Goal: Task Accomplishment & Management: Manage account settings

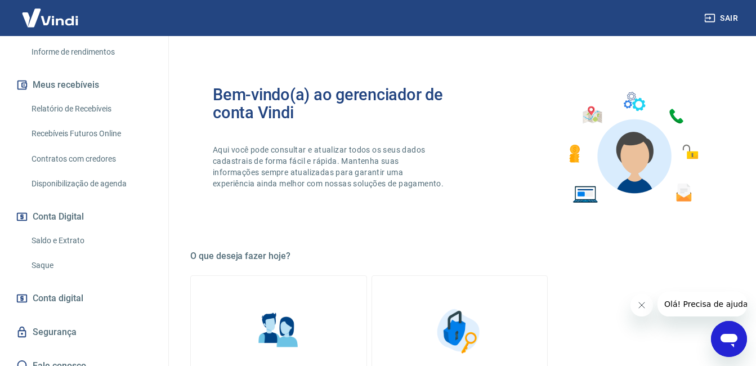
scroll to position [225, 0]
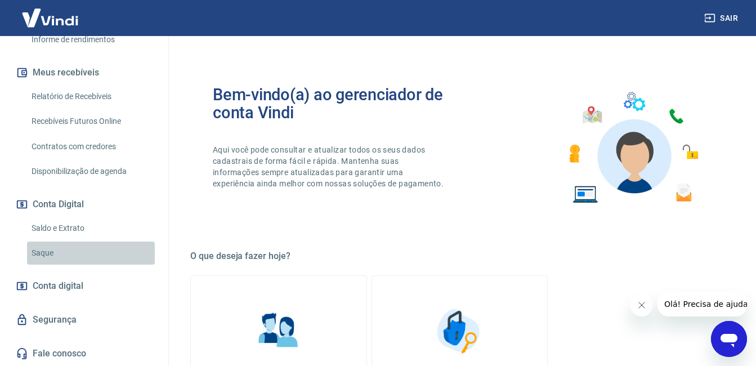
click at [96, 258] on link "Saque" at bounding box center [91, 253] width 128 height 23
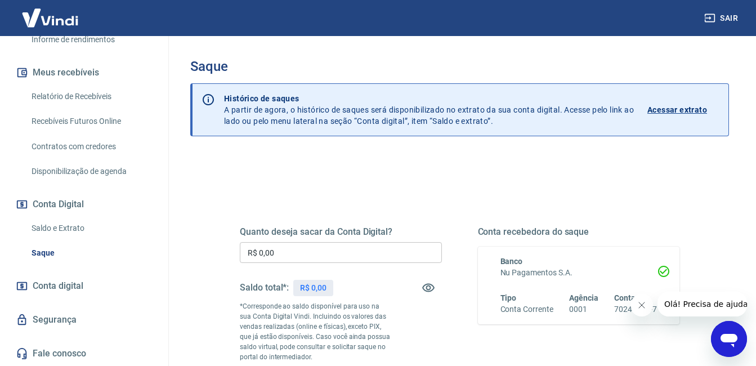
click at [645, 305] on icon "Fechar mensagem da empresa" at bounding box center [641, 305] width 9 height 9
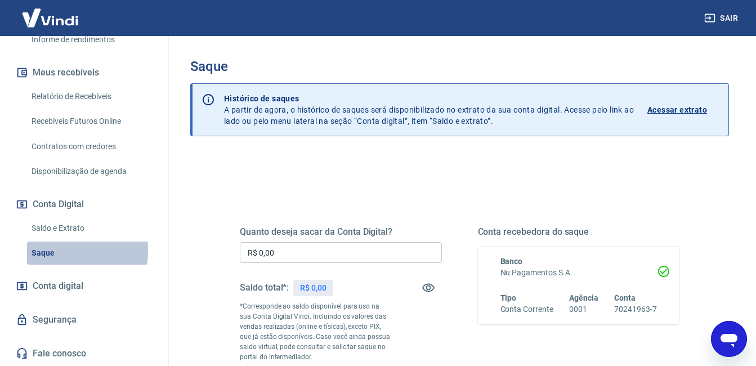
click at [50, 259] on link "Saque" at bounding box center [91, 253] width 128 height 23
